Goal: Task Accomplishment & Management: Use online tool/utility

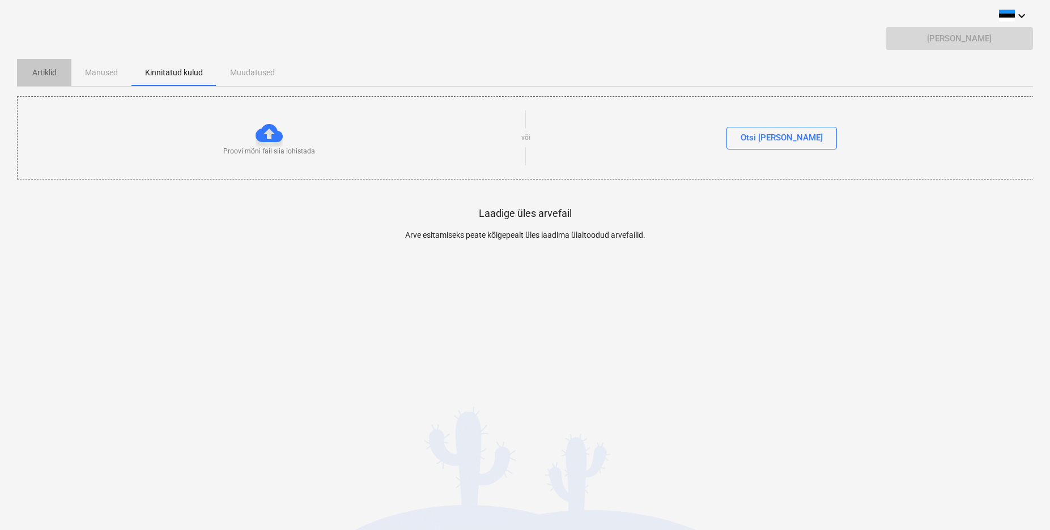
click at [49, 73] on p "Artiklid" at bounding box center [44, 73] width 27 height 12
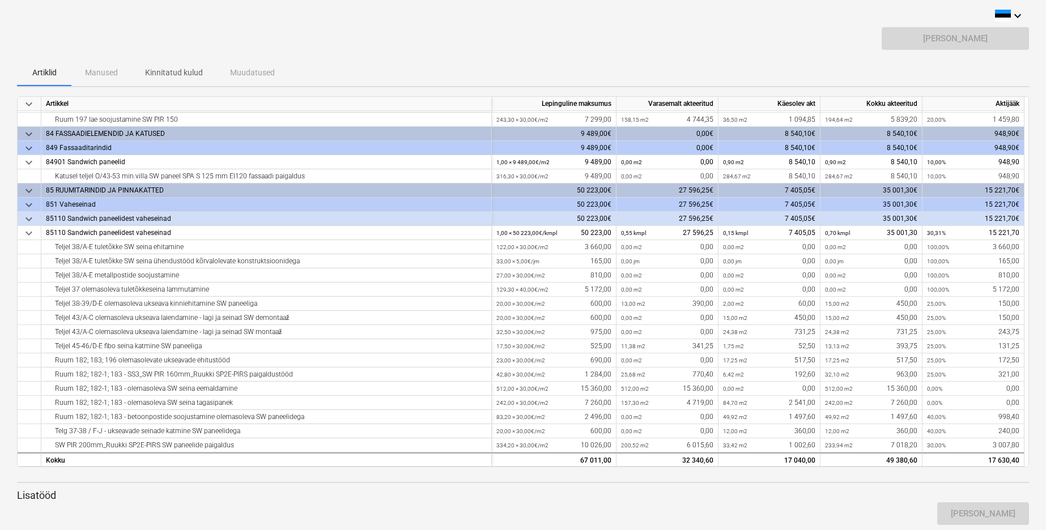
click at [105, 71] on div "Artiklid Manused Kinnitatud kulud Muudatused" at bounding box center [523, 72] width 1012 height 27
click at [104, 73] on div "Artiklid Manused Kinnitatud kulud Muudatused" at bounding box center [523, 72] width 1012 height 27
click at [100, 73] on div "Artiklid Manused Kinnitatud kulud Muudatused" at bounding box center [523, 72] width 1012 height 27
click at [171, 67] on p "Kinnitatud kulud" at bounding box center [174, 73] width 58 height 12
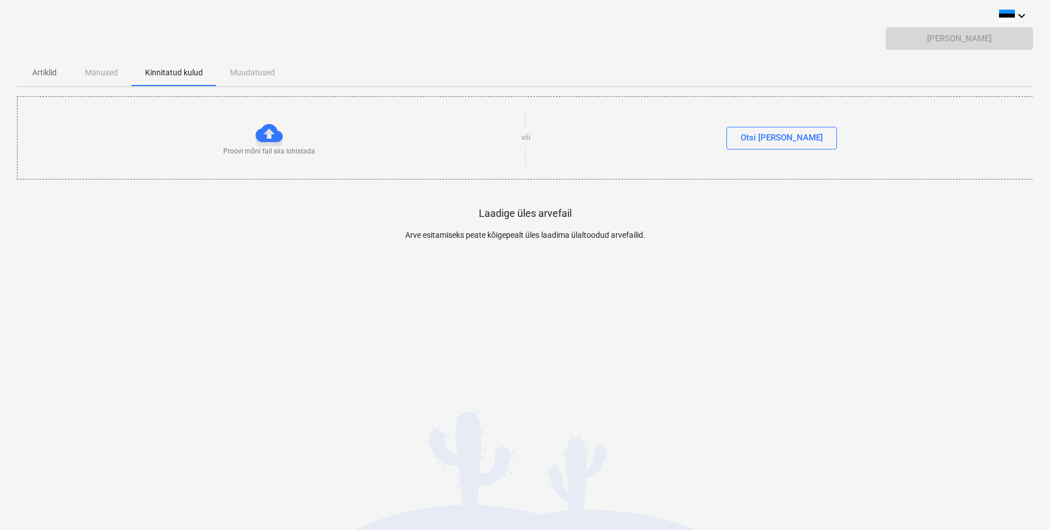
click at [250, 75] on div "Artiklid Manused Kinnitatud kulud Muudatused" at bounding box center [525, 72] width 1016 height 27
click at [244, 73] on div "Artiklid Manused Kinnitatud kulud Muudatused" at bounding box center [525, 72] width 1016 height 27
click at [42, 68] on p "Artiklid" at bounding box center [44, 73] width 27 height 12
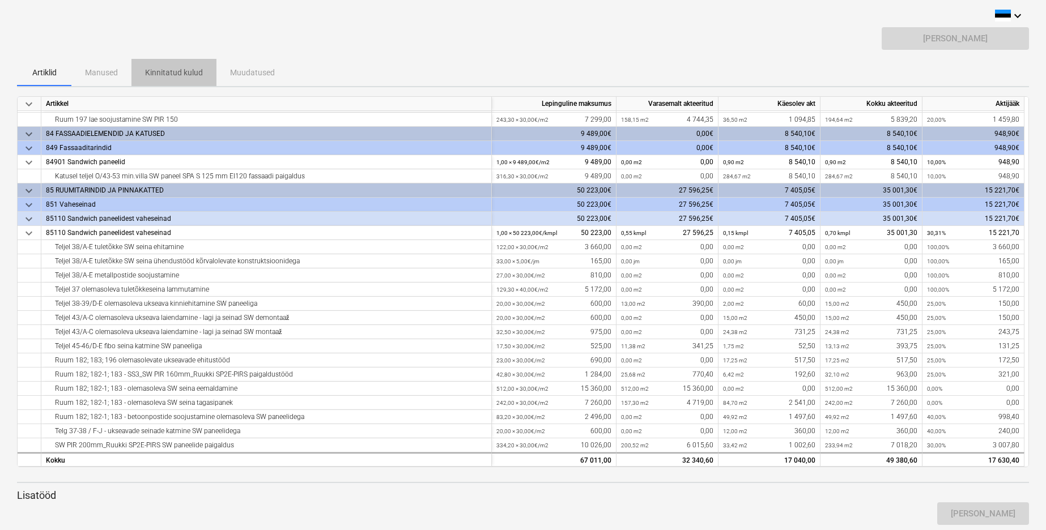
click at [174, 70] on p "Kinnitatud kulud" at bounding box center [174, 73] width 58 height 12
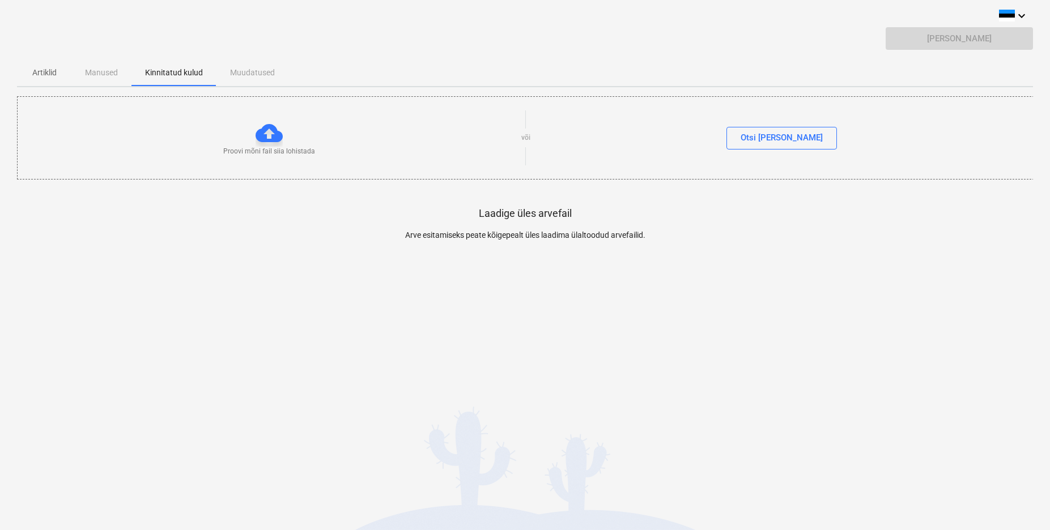
click at [246, 73] on div "Artiklid Manused Kinnitatud kulud Muudatused" at bounding box center [525, 72] width 1016 height 27
click at [97, 73] on div "Artiklid Manused Kinnitatud kulud Muudatused" at bounding box center [525, 72] width 1016 height 27
click at [44, 71] on p "Artiklid" at bounding box center [44, 73] width 27 height 12
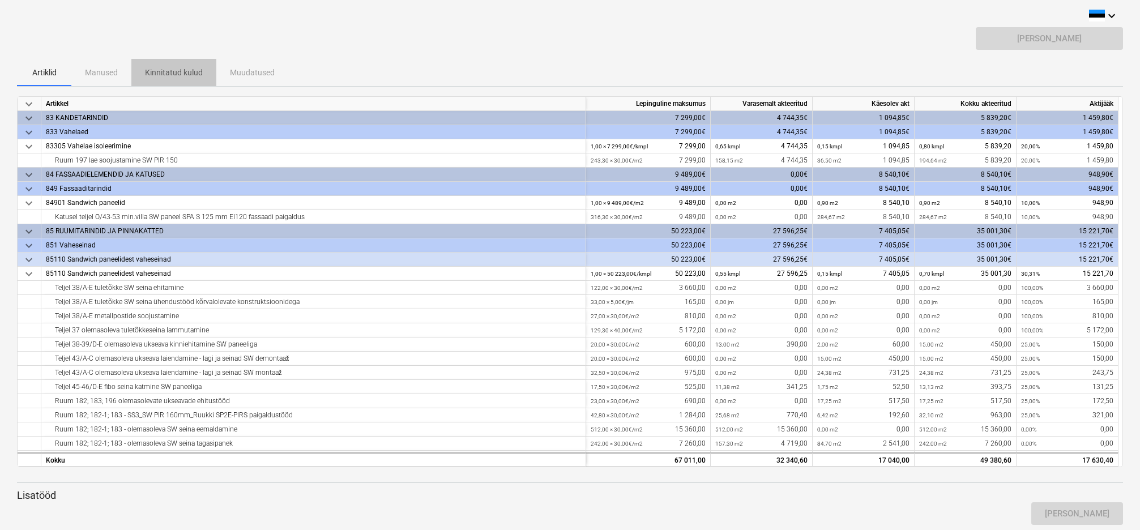
click at [182, 70] on p "Kinnitatud kulud" at bounding box center [174, 73] width 58 height 12
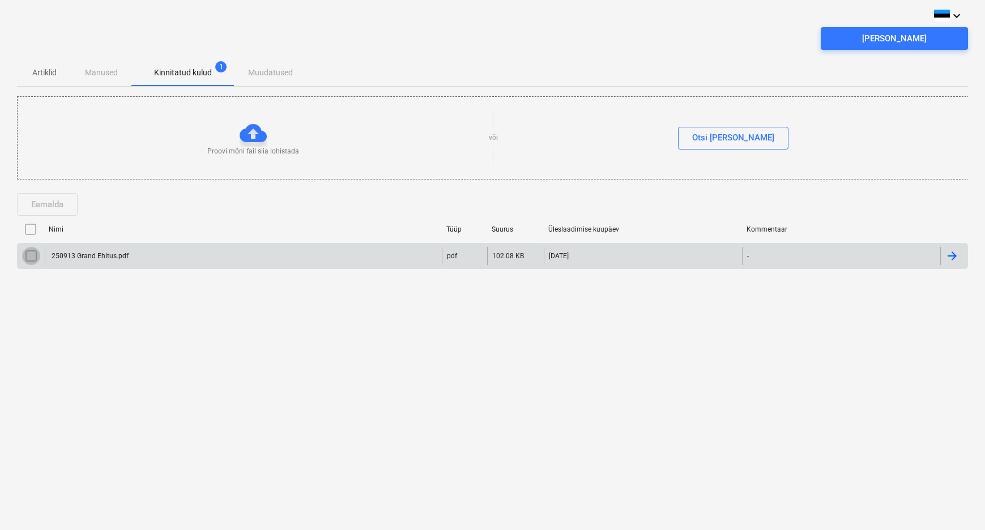
click at [28, 256] on input "checkbox" at bounding box center [31, 256] width 18 height 18
click at [724, 40] on div "[PERSON_NAME]" at bounding box center [894, 38] width 65 height 15
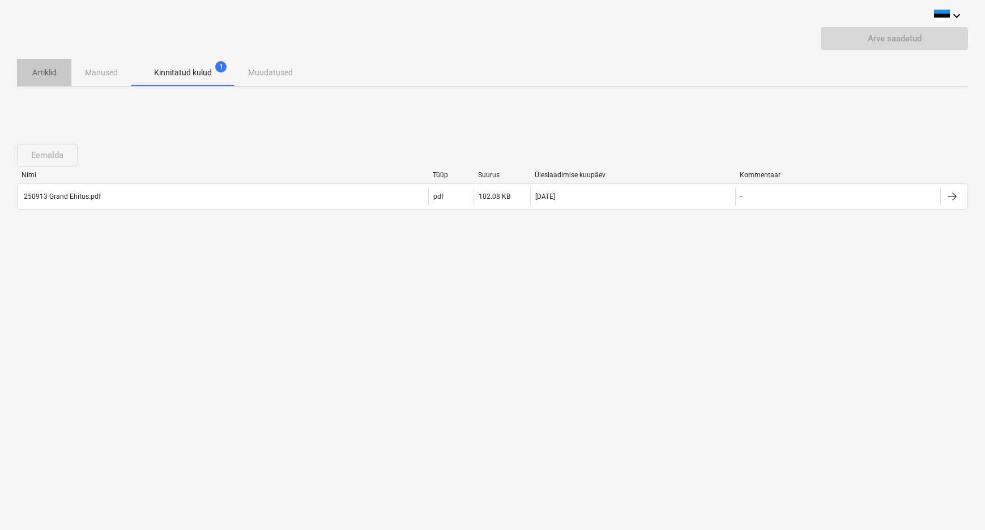
click at [40, 73] on p "Artiklid" at bounding box center [44, 73] width 27 height 12
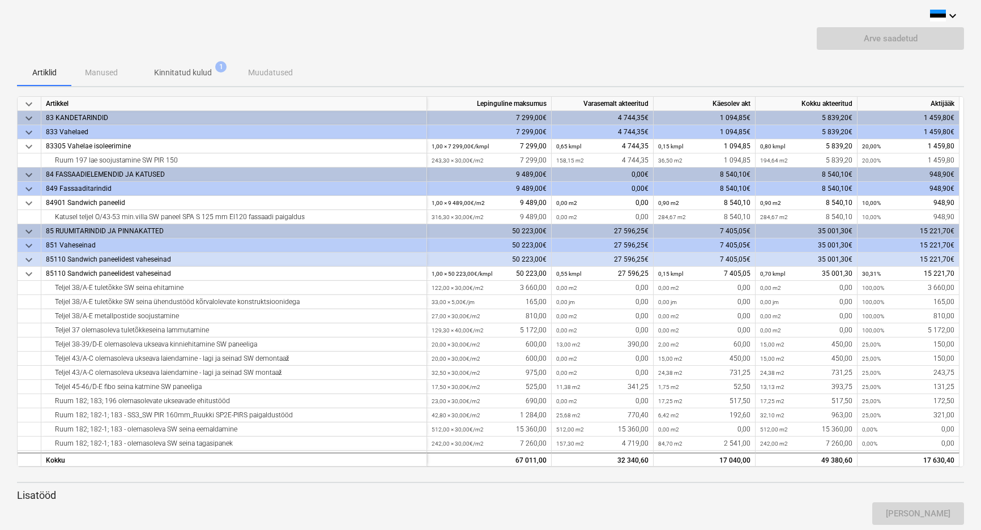
click at [182, 74] on p "Kinnitatud kulud" at bounding box center [183, 73] width 58 height 12
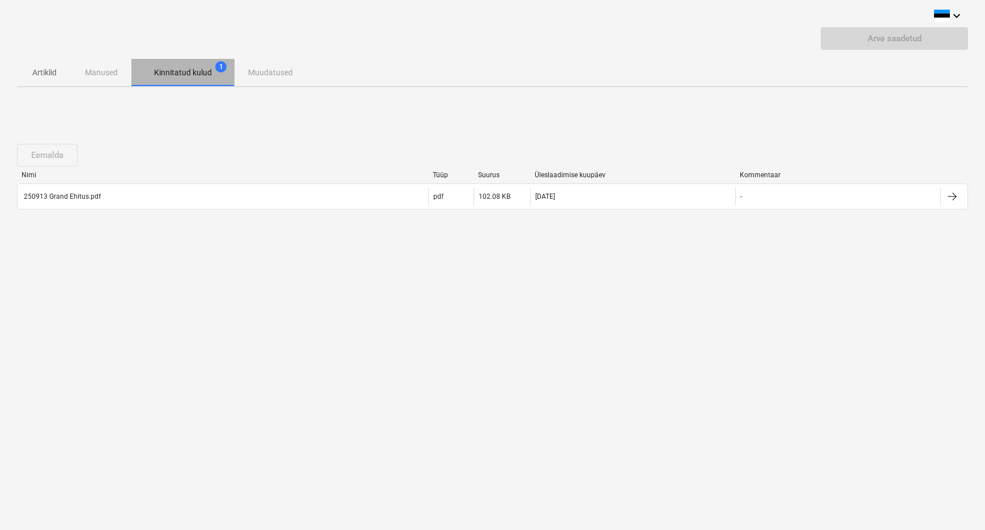
click at [219, 65] on span "1" at bounding box center [220, 66] width 11 height 11
click at [194, 73] on p "Kinnitatud kulud" at bounding box center [183, 73] width 58 height 12
click at [44, 75] on p "Artiklid" at bounding box center [44, 73] width 27 height 12
